Goal: Task Accomplishment & Management: Complete application form

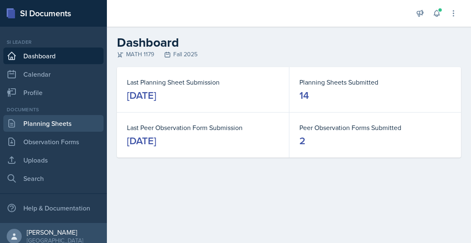
click at [49, 124] on link "Planning Sheets" at bounding box center [53, 123] width 100 height 17
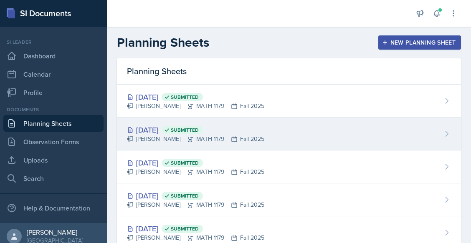
click at [155, 134] on div "[DATE] Submitted" at bounding box center [195, 129] width 137 height 11
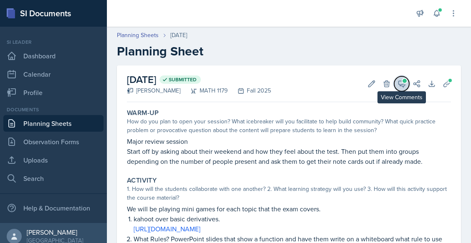
click at [402, 82] on span at bounding box center [404, 81] width 4 height 4
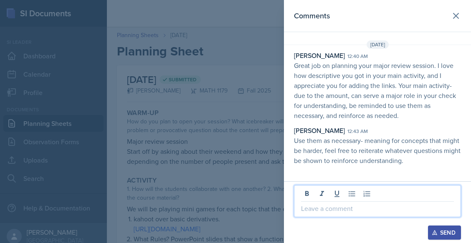
click at [332, 205] on p at bounding box center [377, 209] width 153 height 10
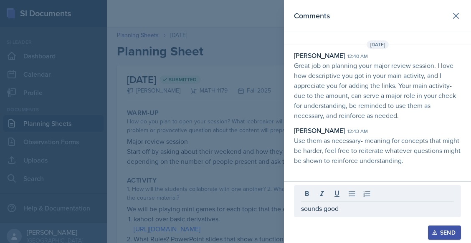
click at [440, 230] on div "Send" at bounding box center [444, 233] width 22 height 7
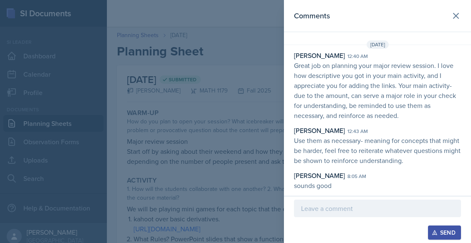
click at [245, 182] on div at bounding box center [235, 121] width 471 height 243
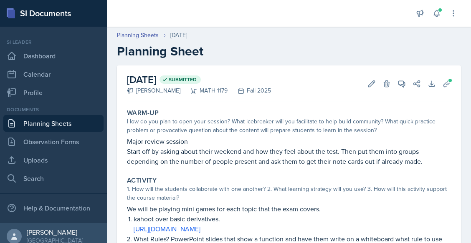
click at [76, 120] on link "Planning Sheets" at bounding box center [53, 123] width 100 height 17
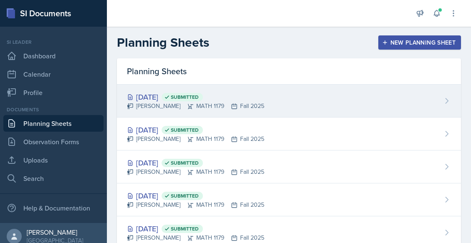
click at [162, 96] on div "[DATE] Submitted" at bounding box center [195, 96] width 137 height 11
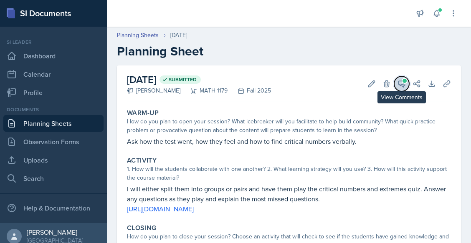
click at [399, 84] on icon at bounding box center [402, 84] width 6 height 6
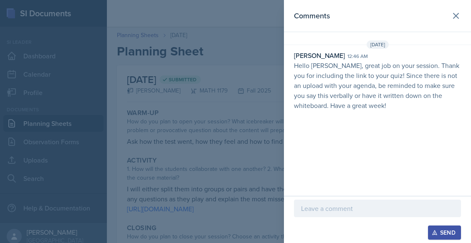
click at [315, 202] on div at bounding box center [377, 209] width 167 height 18
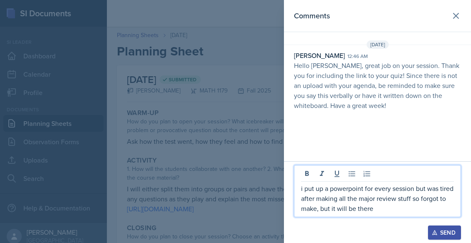
click at [434, 230] on div "Send" at bounding box center [444, 233] width 22 height 7
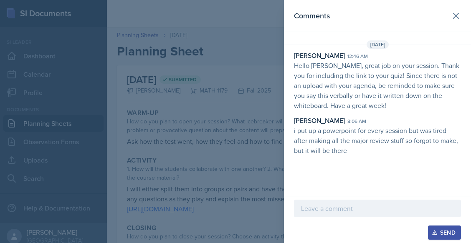
click at [233, 139] on div at bounding box center [235, 121] width 471 height 243
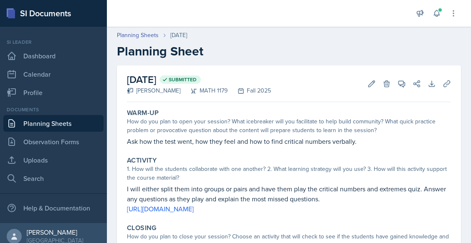
click at [78, 123] on link "Planning Sheets" at bounding box center [53, 123] width 100 height 17
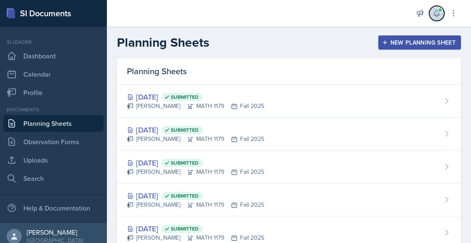
click at [440, 13] on icon at bounding box center [437, 13] width 8 height 8
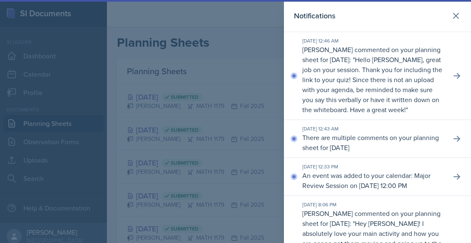
click at [239, 74] on div at bounding box center [235, 121] width 471 height 243
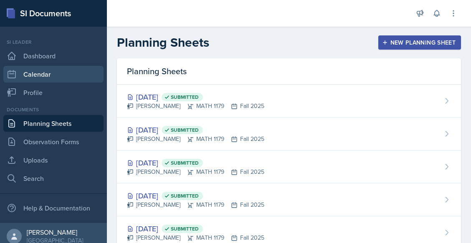
click at [66, 76] on link "Calendar" at bounding box center [53, 74] width 100 height 17
